Goal: Use online tool/utility: Utilize a website feature to perform a specific function

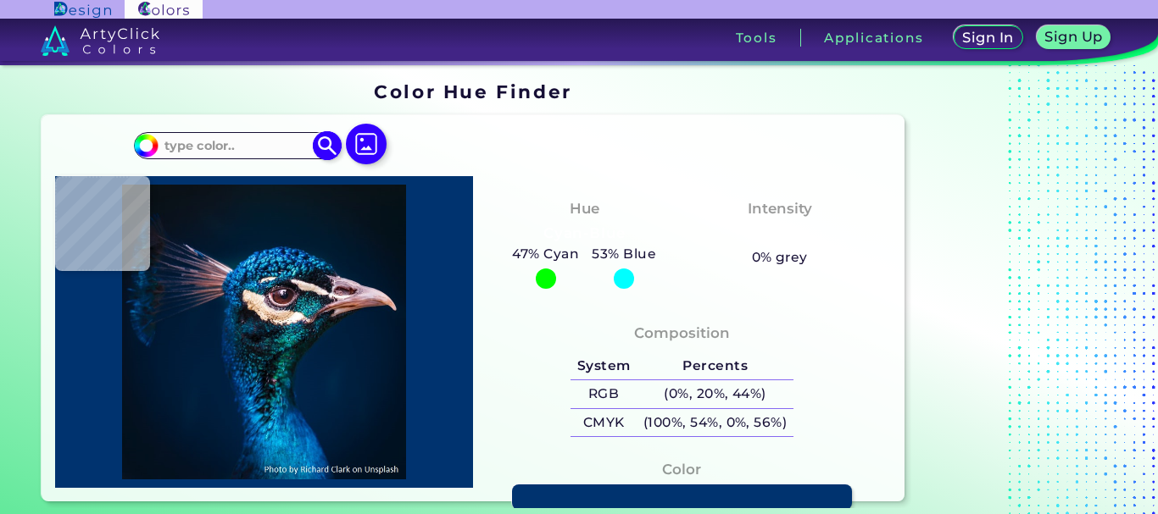
click at [189, 133] on div "#00bfff Acadia ◉ Acid Green ◉ Aero Blue ◉ Alabaster ◉ Albescent White ◉ Algae ◉…" at bounding box center [236, 145] width 205 height 27
click at [190, 137] on input at bounding box center [238, 145] width 158 height 23
type input "#0a1117"
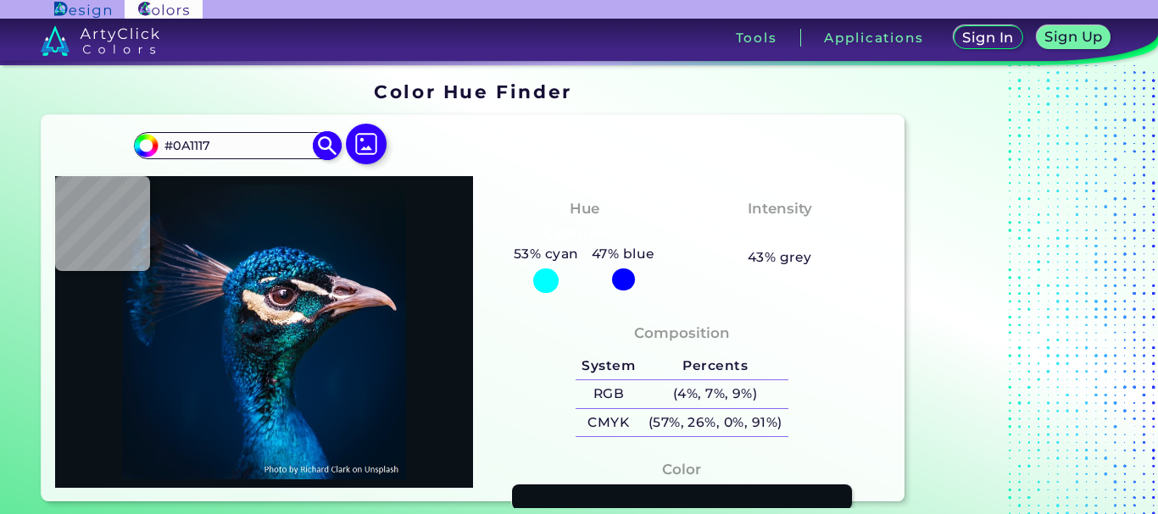
click at [209, 137] on input "#0A1117" at bounding box center [238, 145] width 158 height 23
drag, startPoint x: 209, startPoint y: 137, endPoint x: 27, endPoint y: 146, distance: 181.6
click at [24, 146] on section "Color Hue Finder Color Hue Finder #0a1117 #0A1117 Acadia ◉ Acid Green ◉ Aero Bl…" at bounding box center [579, 291] width 1158 height 453
click at [325, 154] on img at bounding box center [328, 146] width 30 height 30
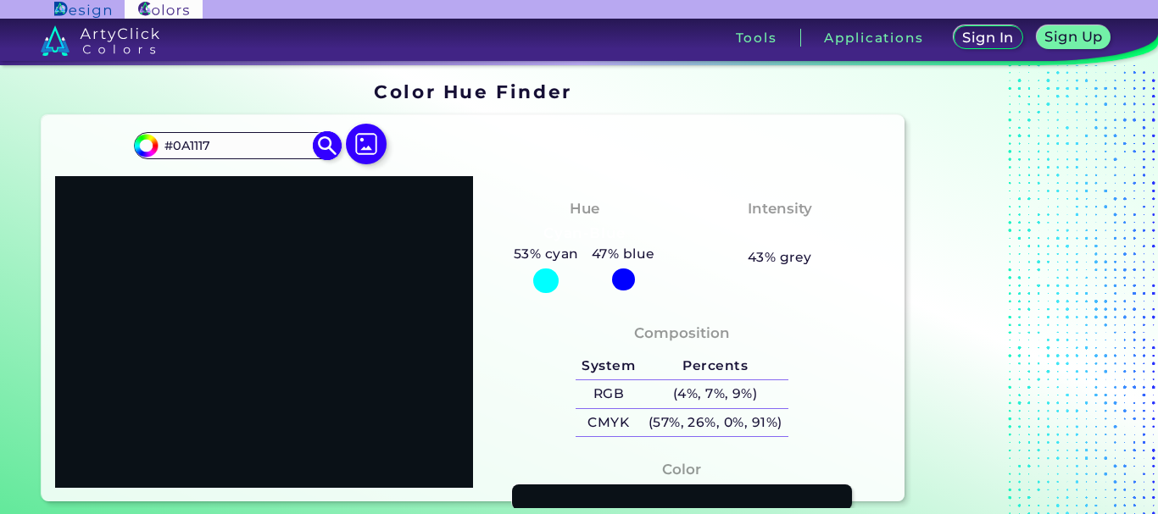
click at [214, 139] on input "#0A1117" at bounding box center [238, 145] width 158 height 23
paste input "32cd32"
type input "#32cd32"
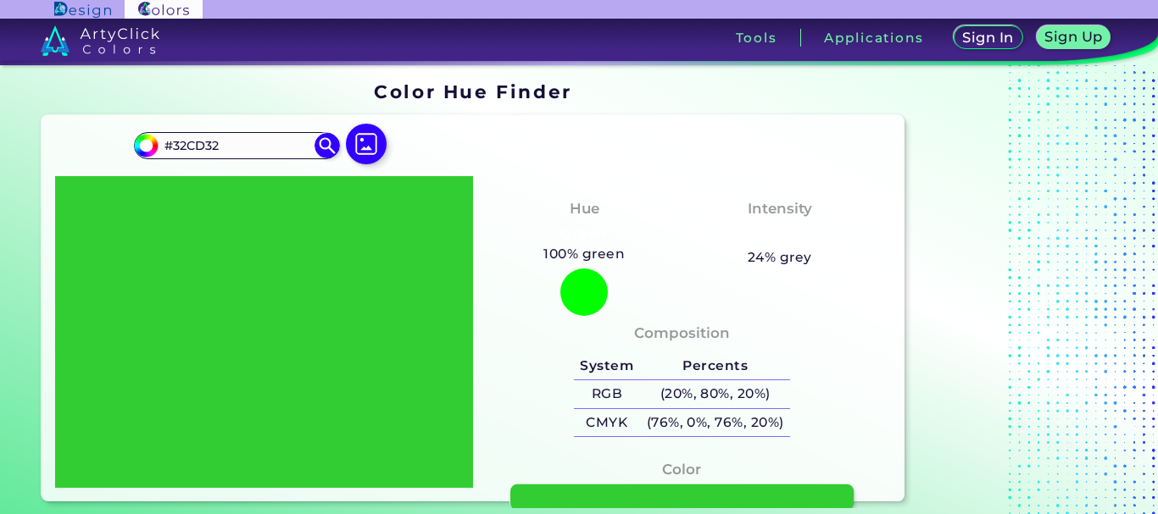
click at [600, 503] on link at bounding box center [681, 498] width 343 height 26
click at [225, 142] on input "#32CD32" at bounding box center [238, 145] width 158 height 23
paste input "00ff00"
type input "#00ff00"
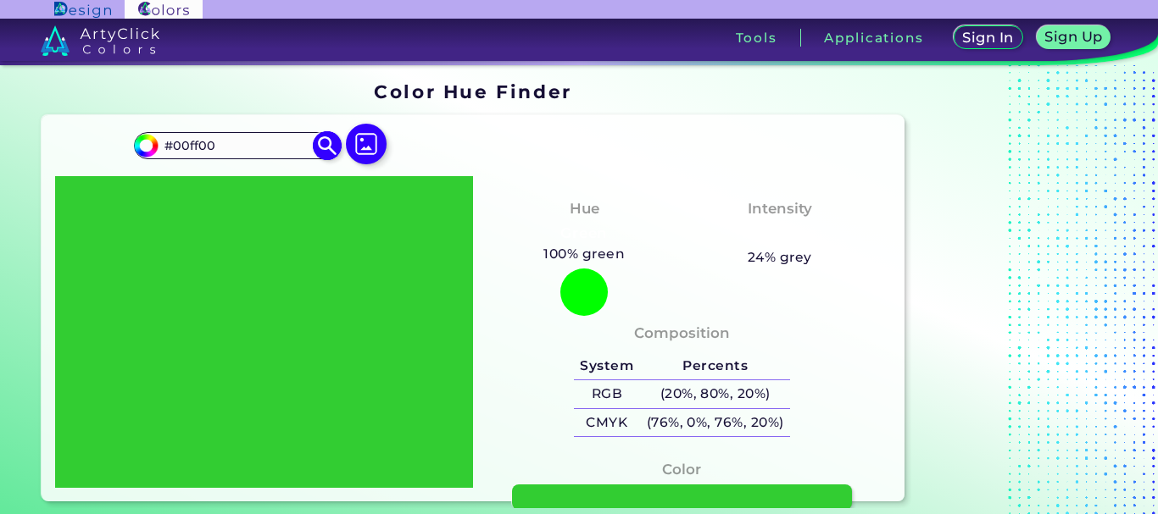
click at [322, 140] on img at bounding box center [328, 146] width 30 height 30
type input "#00ff00"
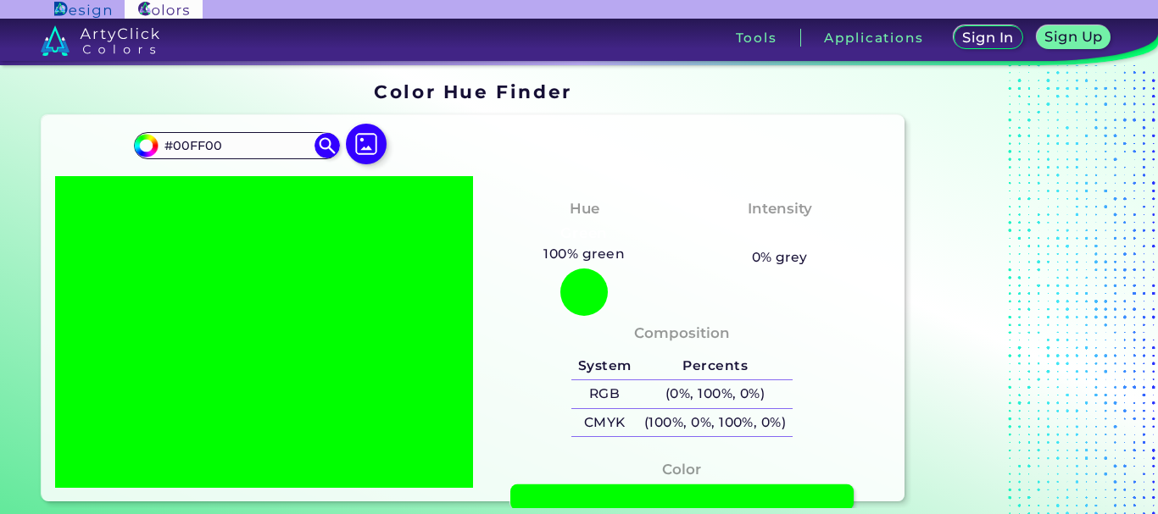
click at [580, 488] on link at bounding box center [681, 498] width 343 height 26
click at [248, 148] on input "#00FF00" at bounding box center [238, 145] width 158 height 23
paste input "80"
type input "#008000"
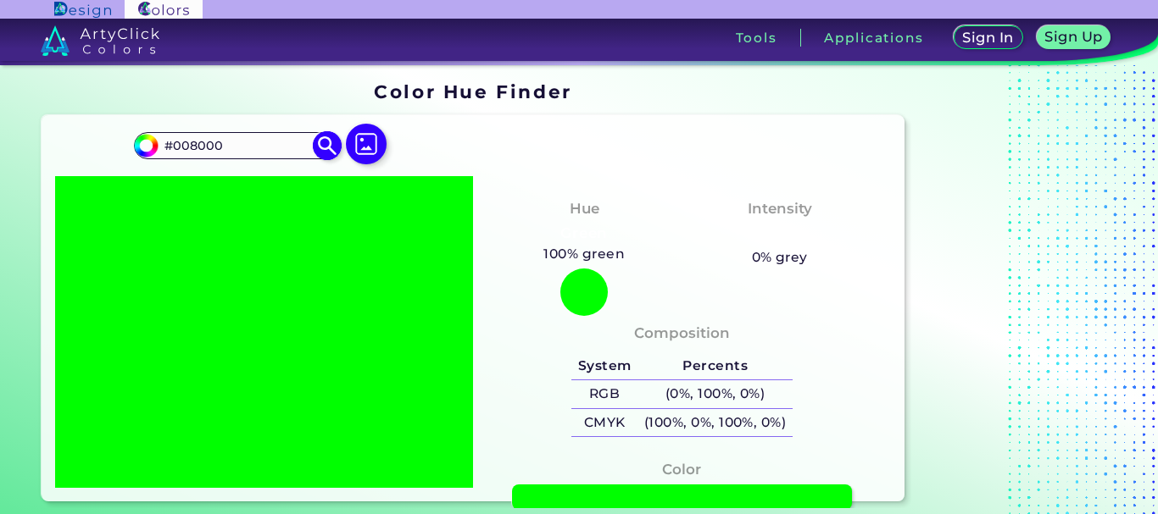
click at [328, 146] on img at bounding box center [328, 146] width 30 height 30
type input "#008000"
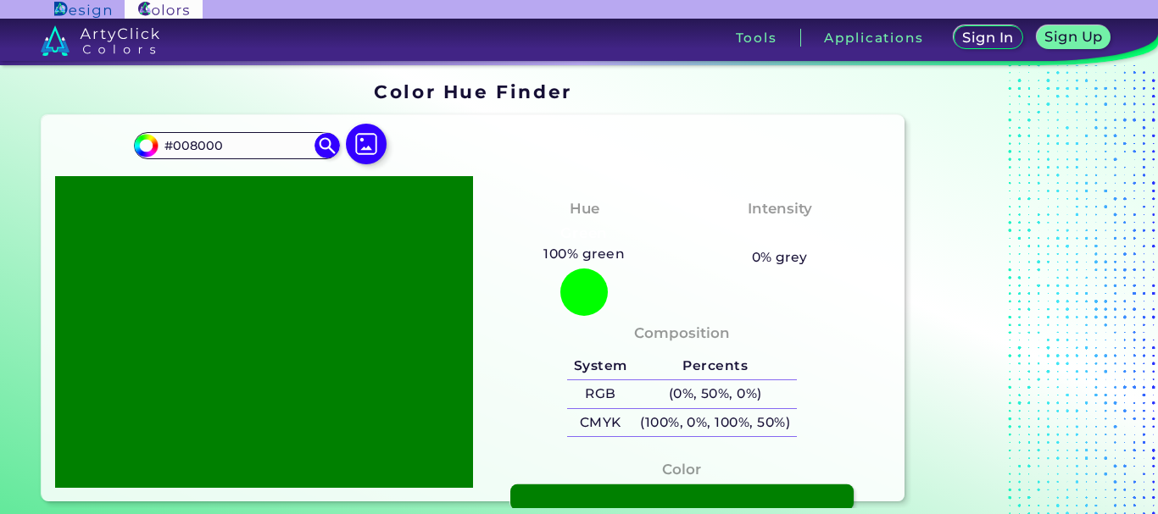
click at [688, 485] on link at bounding box center [681, 498] width 343 height 26
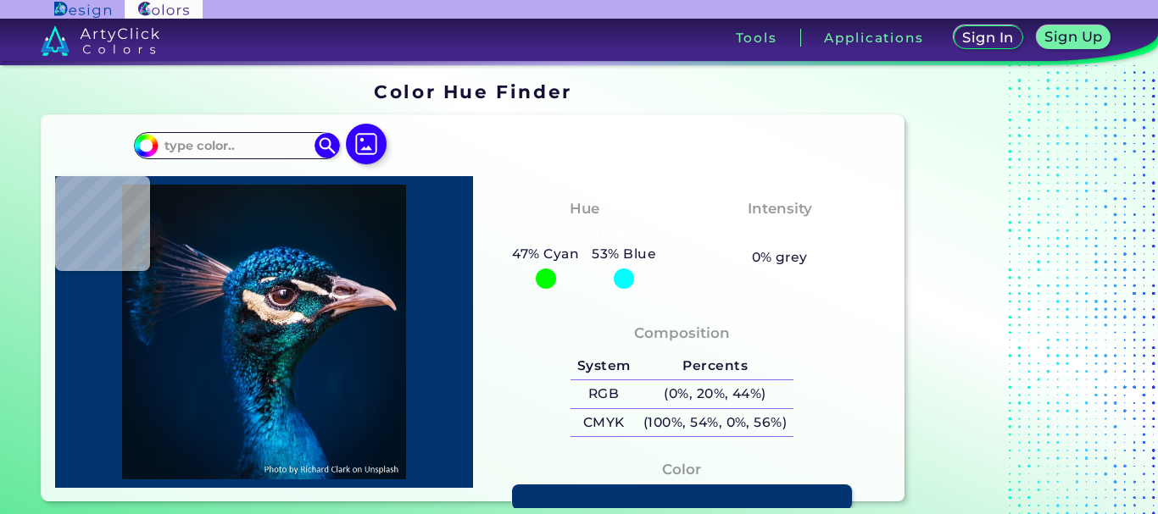
type input "#09131a"
type input "#09131A"
type input "#05121a"
type input "#05121A"
type input "#04111a"
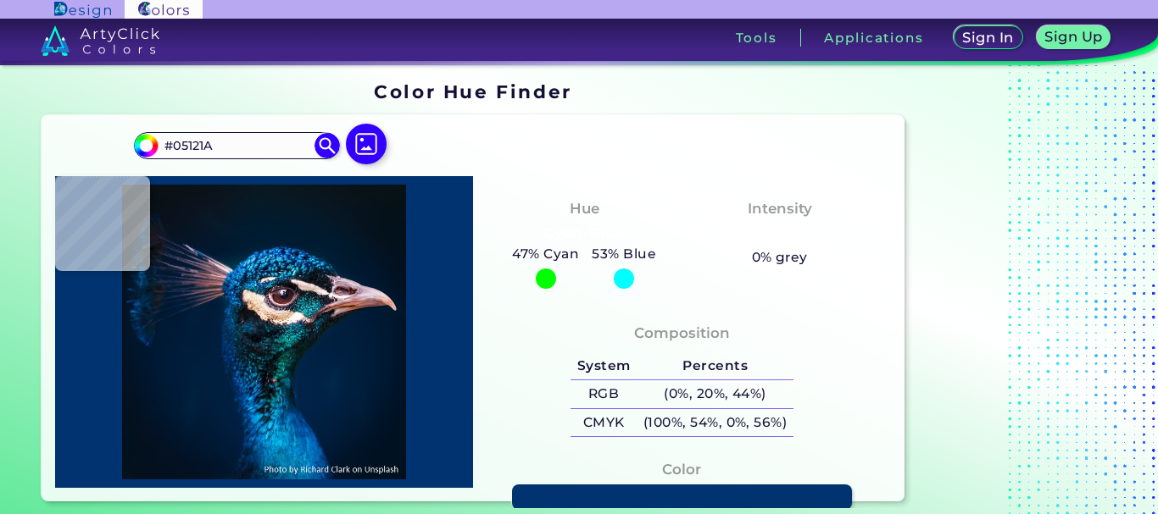
type input "#04111A"
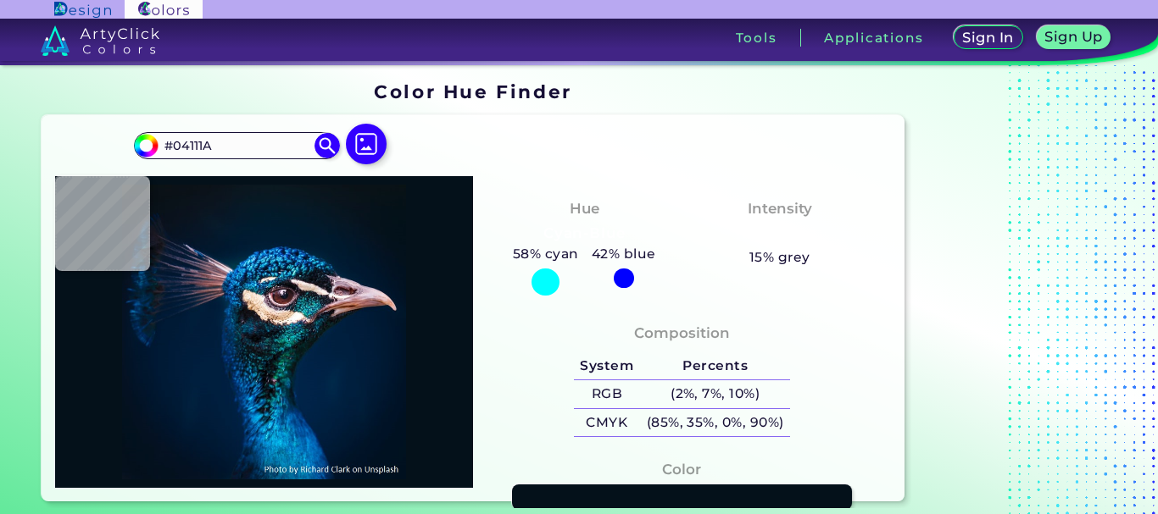
type input "#05121a"
type input "#05121A"
type input "#04111a"
click at [381, 219] on img at bounding box center [264, 332] width 401 height 295
click at [270, 149] on input "#04111A" at bounding box center [238, 145] width 158 height 23
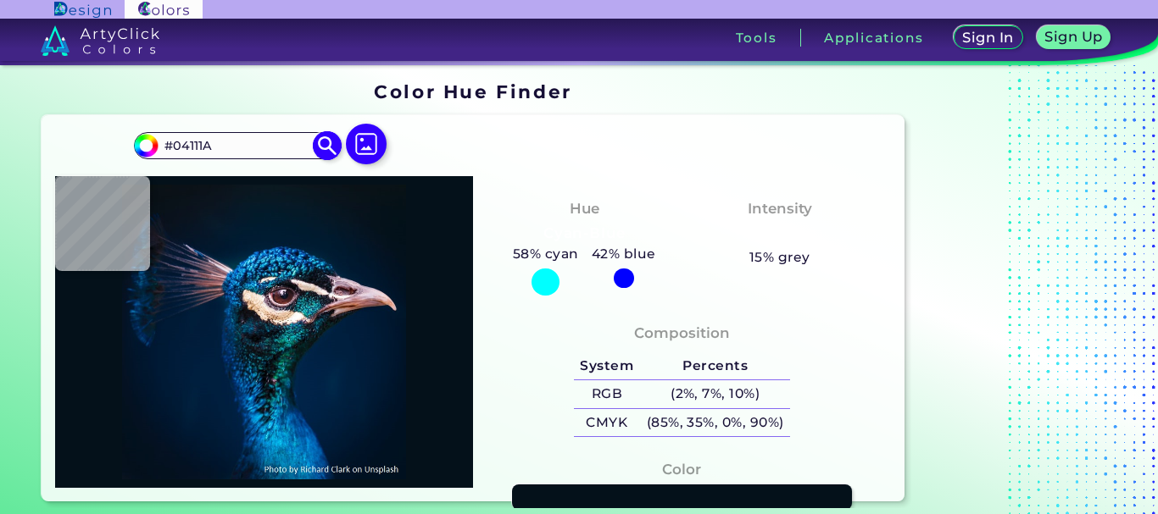
click at [270, 149] on input "#04111A" at bounding box center [238, 145] width 158 height 23
paste input "99cc00"
type input "#99cc00"
click at [324, 141] on img at bounding box center [328, 146] width 30 height 30
type input "#99cc00"
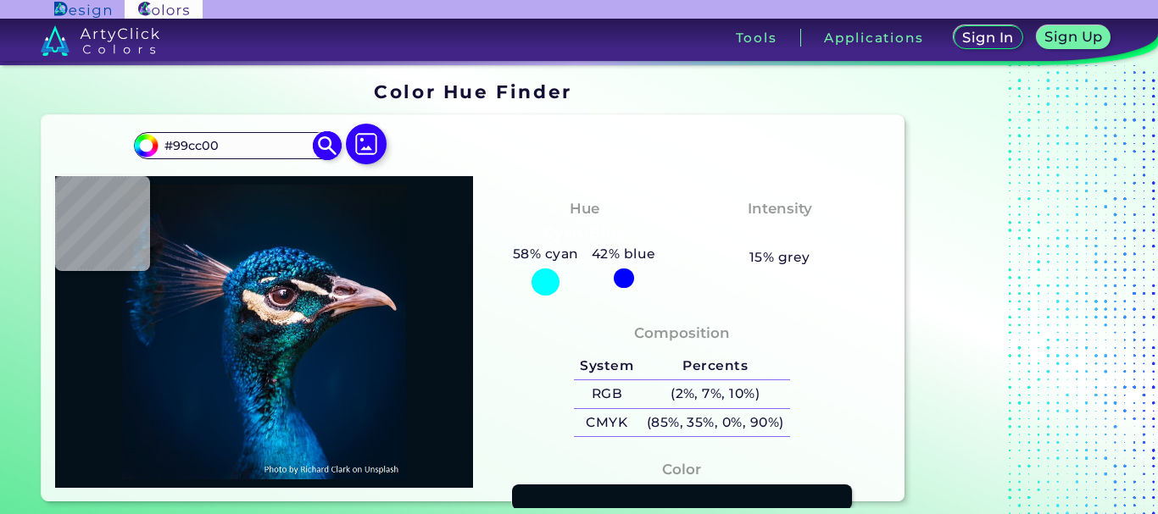
type input "#99CC00"
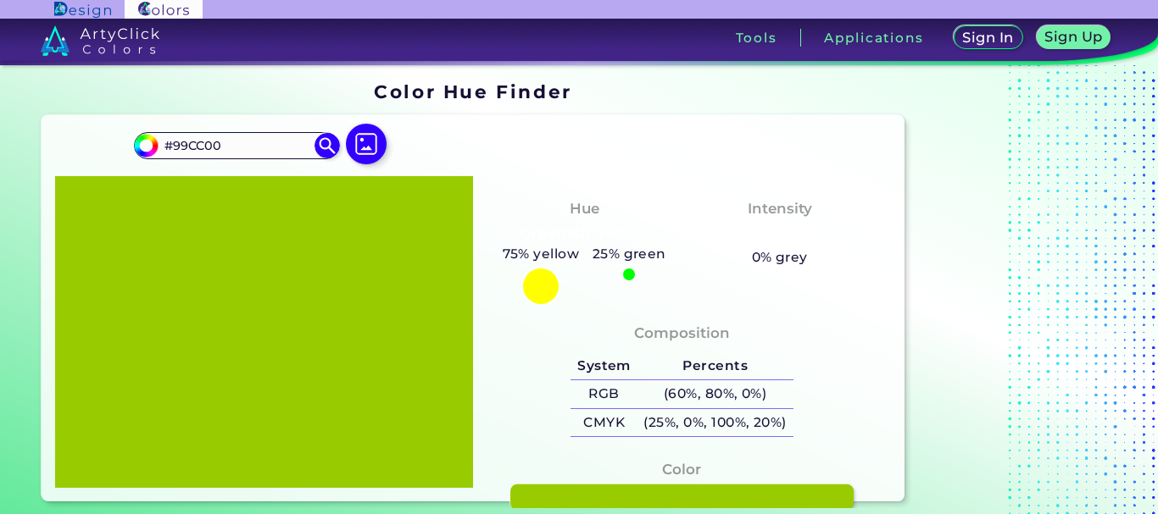
click at [522, 491] on link at bounding box center [681, 498] width 343 height 26
